Goal: Use online tool/utility

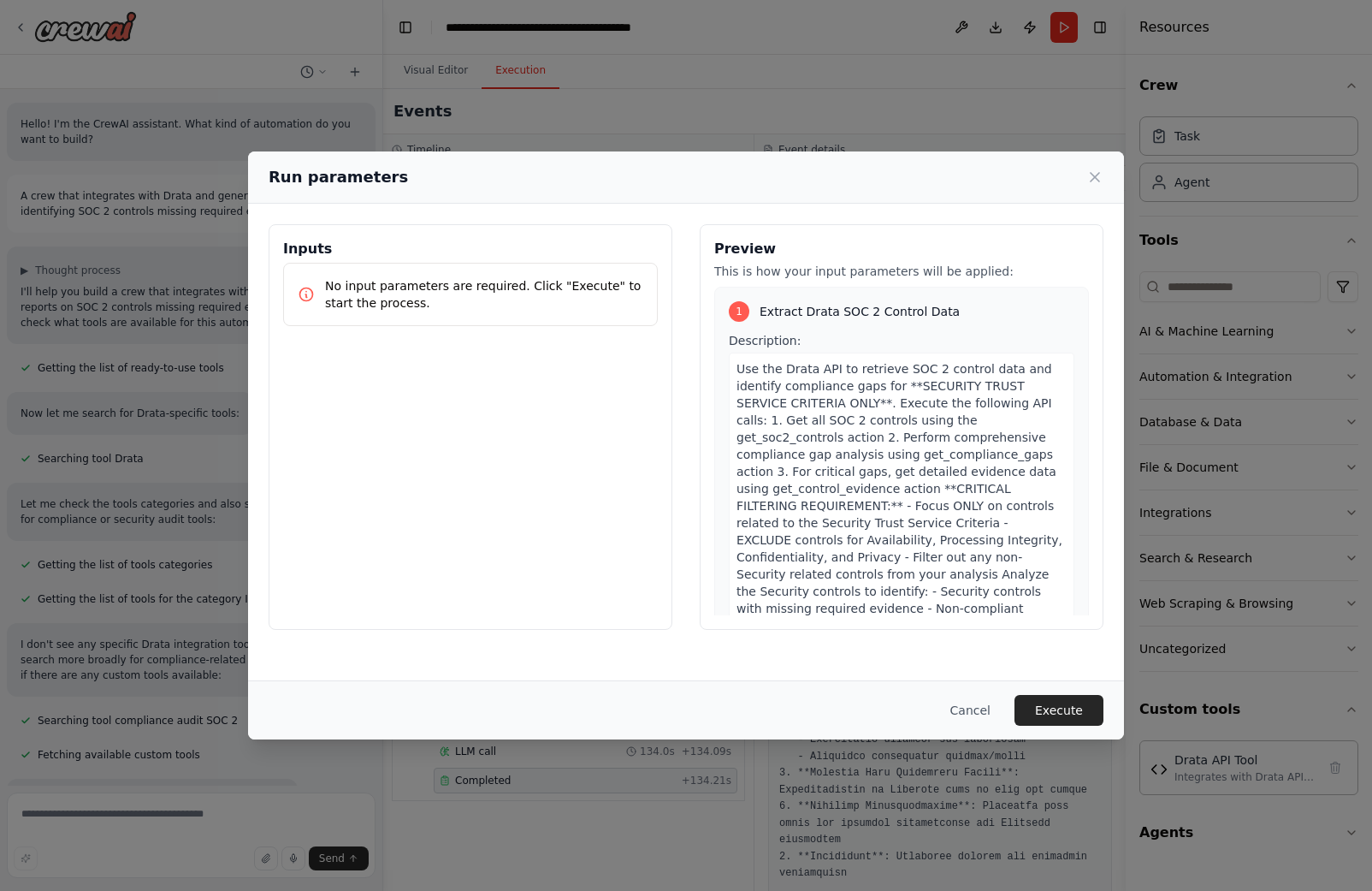
scroll to position [11203, 0]
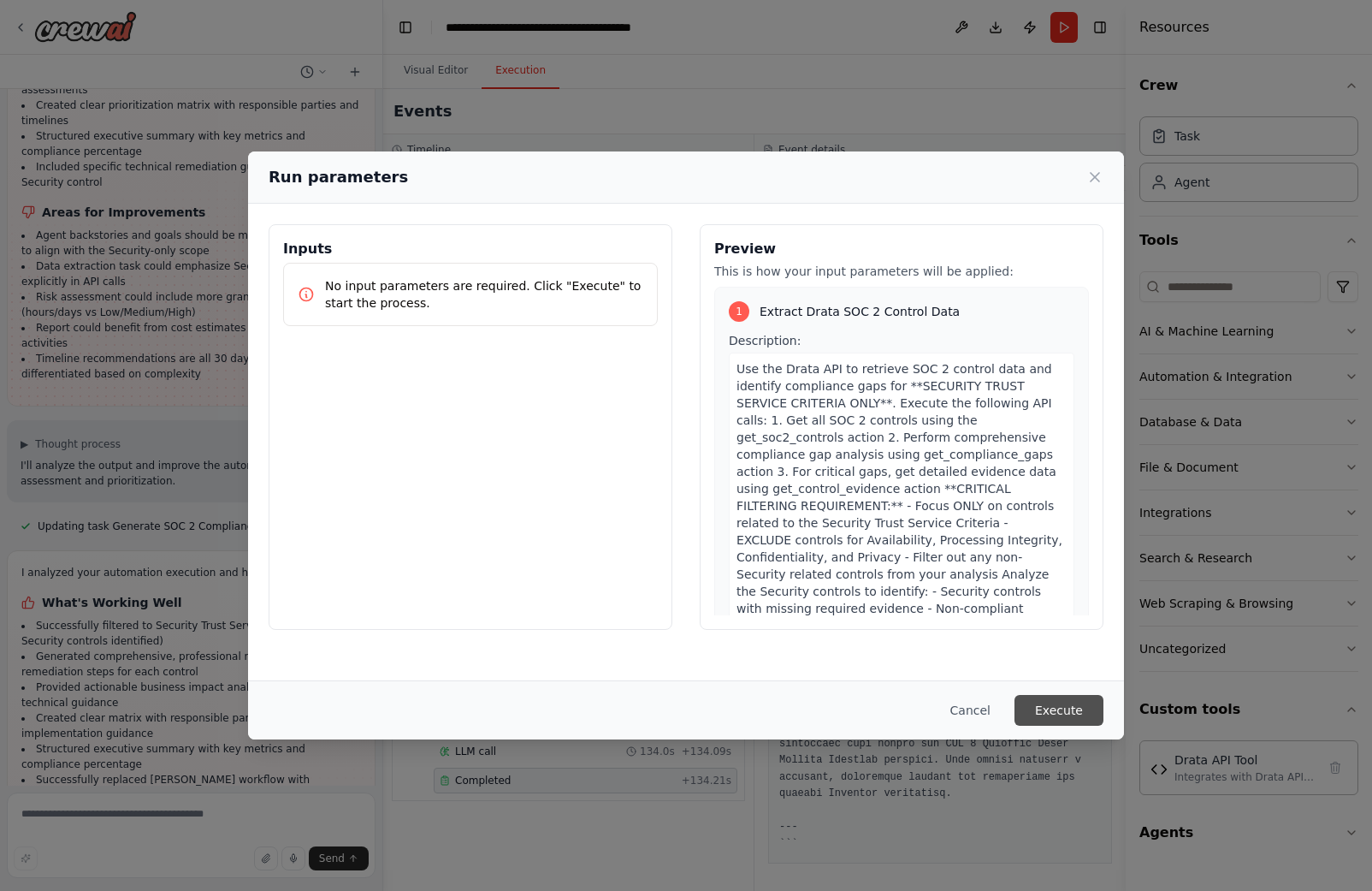
click at [1058, 704] on button "Execute" at bounding box center [1058, 709] width 89 height 30
